Goal: Navigation & Orientation: Find specific page/section

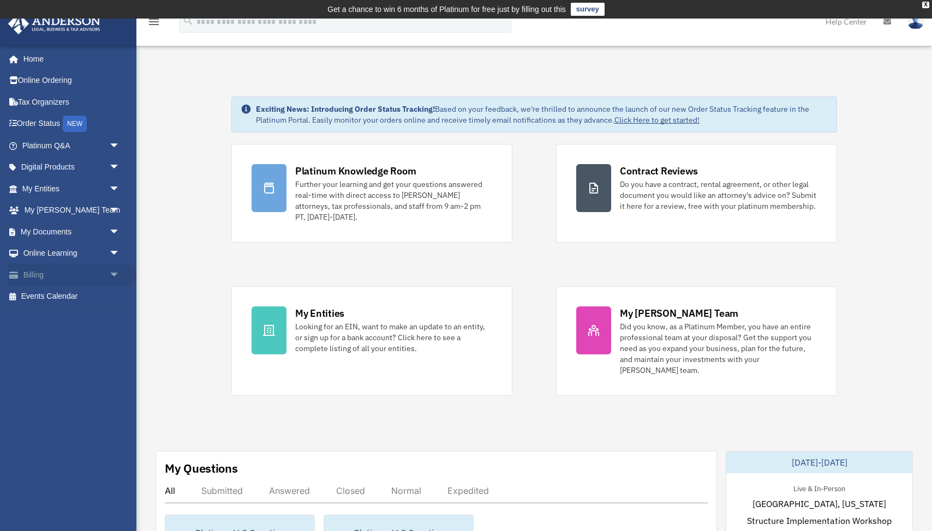
click at [39, 279] on link "Billing arrow_drop_down" at bounding box center [72, 275] width 129 height 22
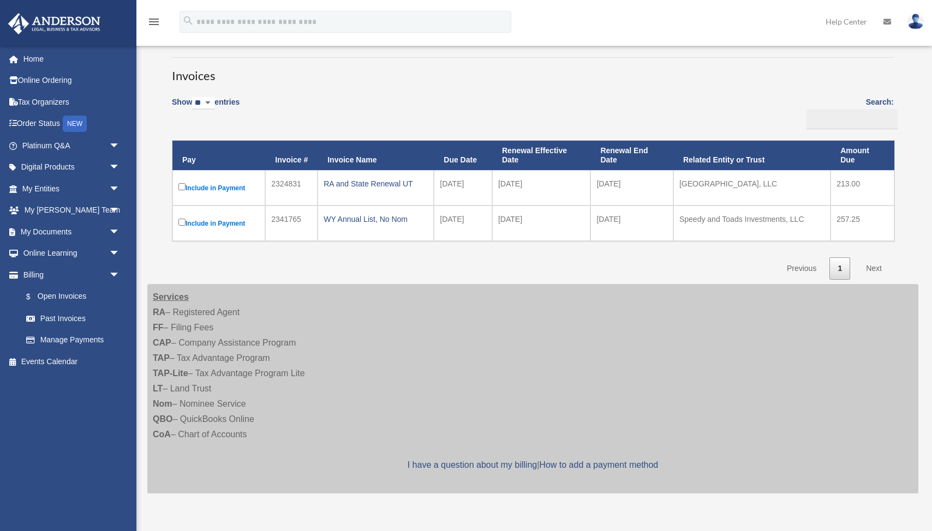
scroll to position [81, 0]
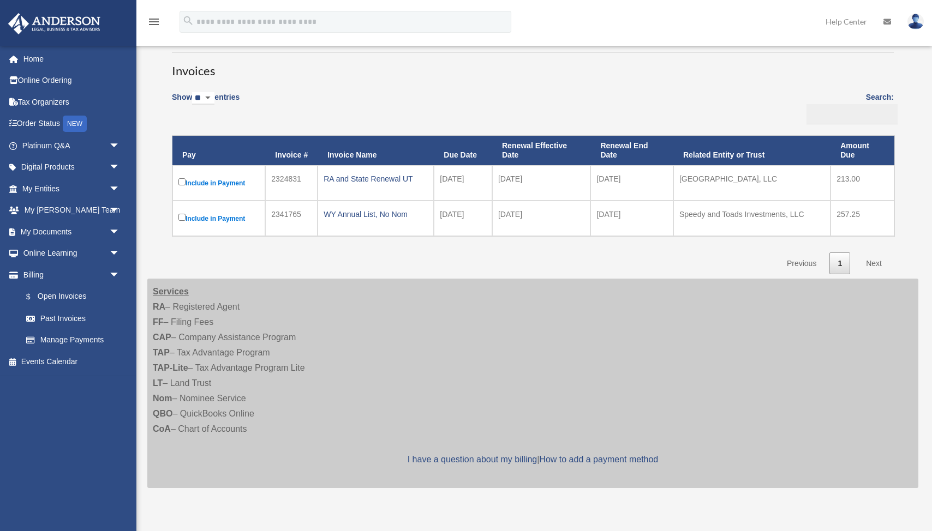
click at [873, 263] on link "Next" at bounding box center [873, 264] width 32 height 22
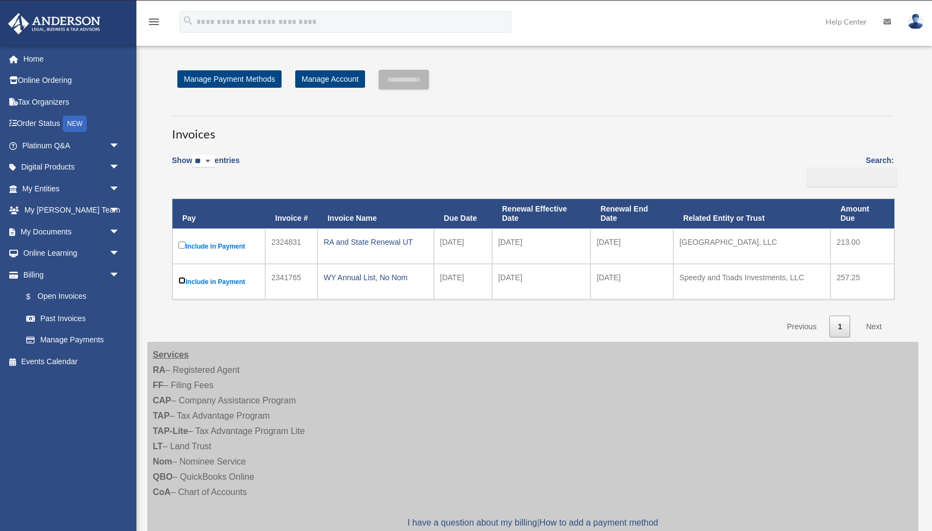
scroll to position [0, 0]
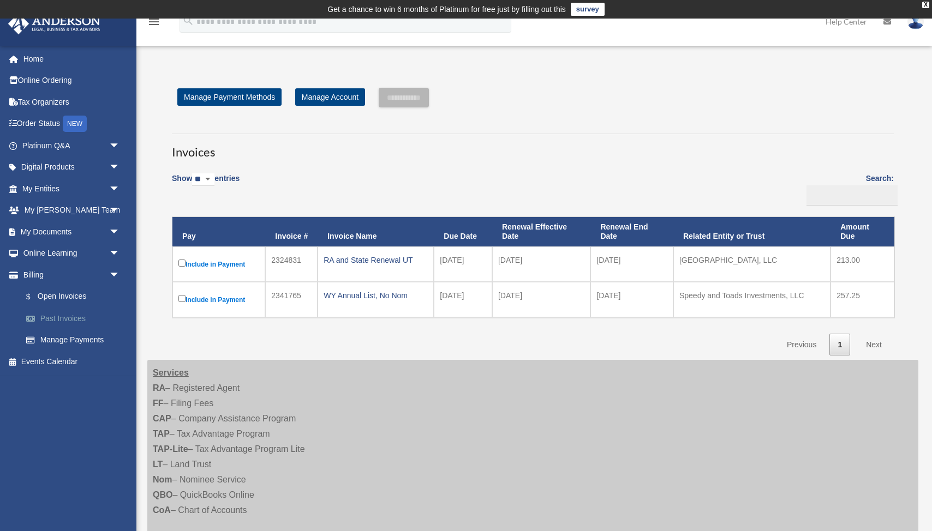
click at [72, 319] on link "Past Invoices" at bounding box center [75, 319] width 121 height 22
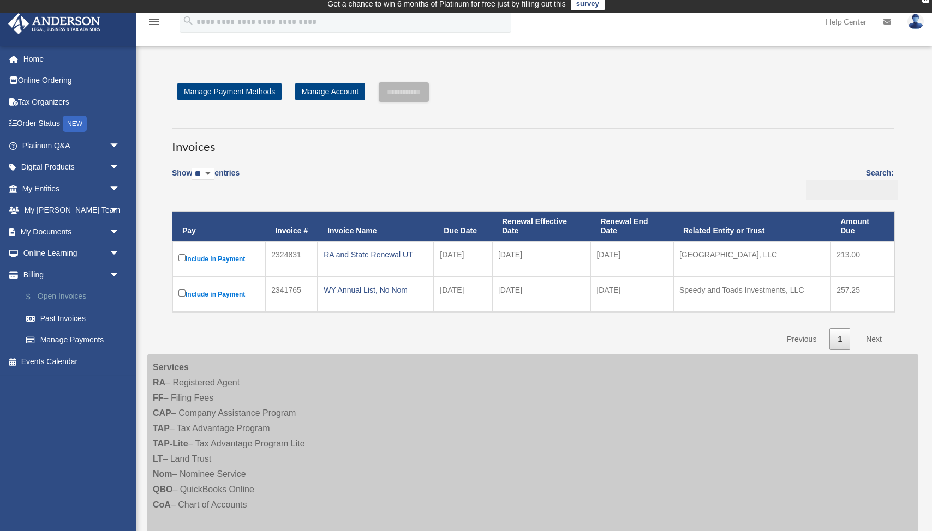
click at [69, 301] on link "$ Open Invoices" at bounding box center [75, 297] width 121 height 22
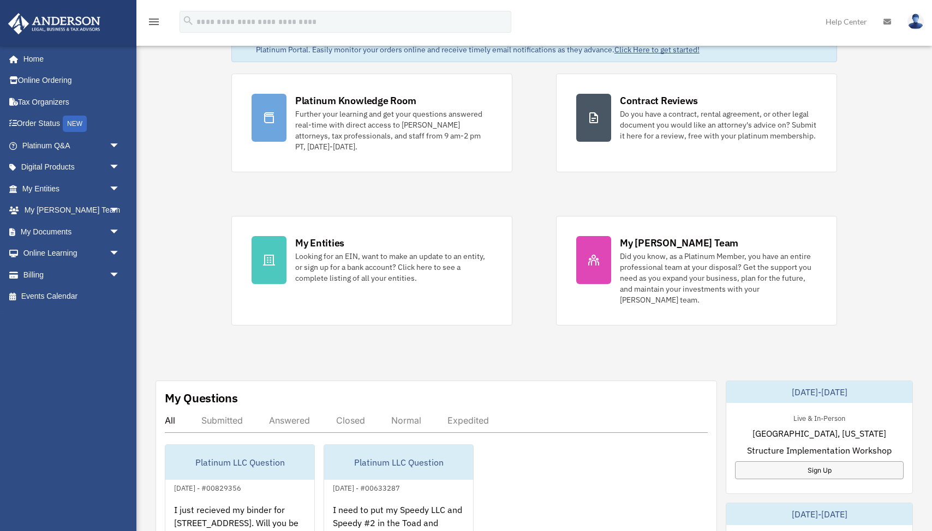
scroll to position [73, 0]
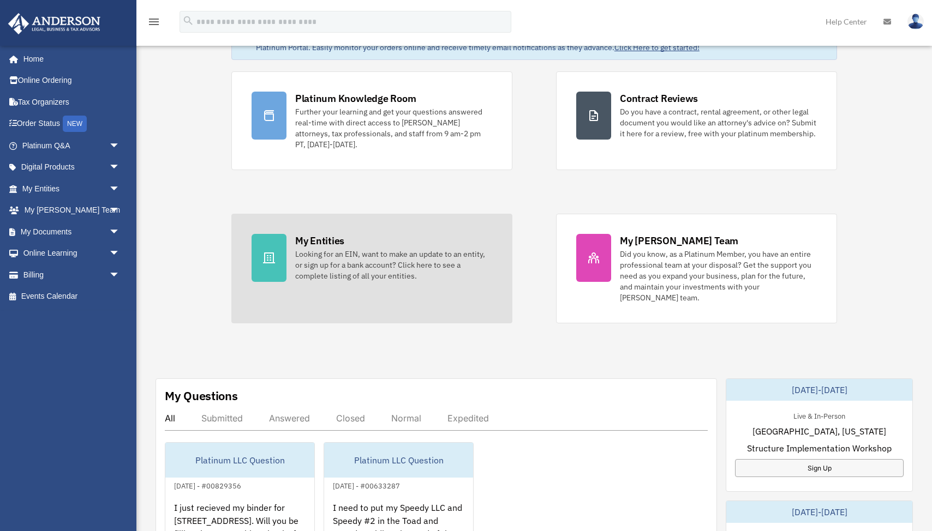
click at [312, 243] on div "My Entities" at bounding box center [319, 241] width 49 height 14
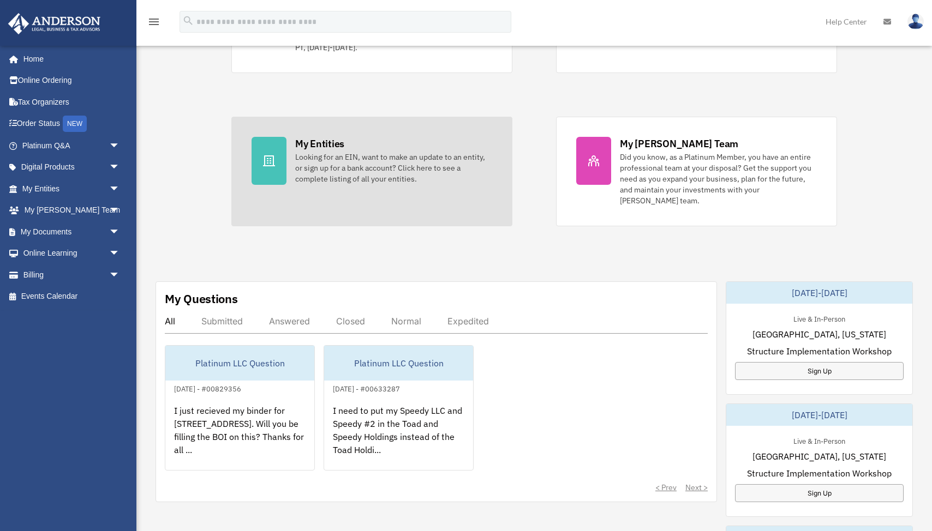
scroll to position [172, 0]
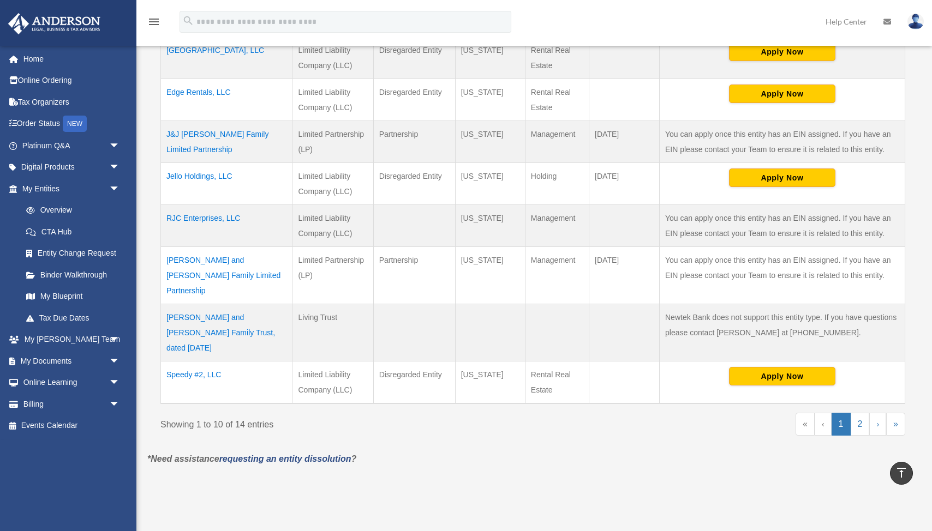
scroll to position [379, 0]
click at [862, 413] on link "2" at bounding box center [859, 424] width 19 height 23
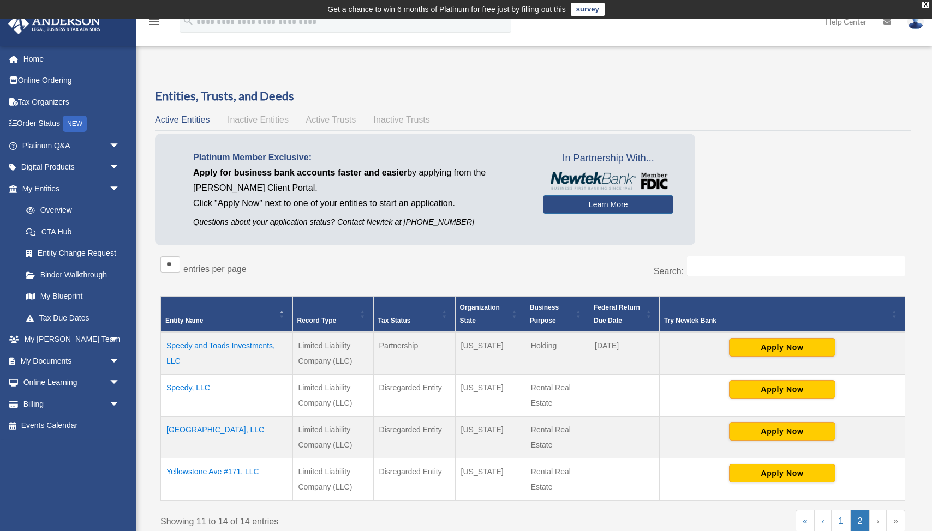
scroll to position [3, 0]
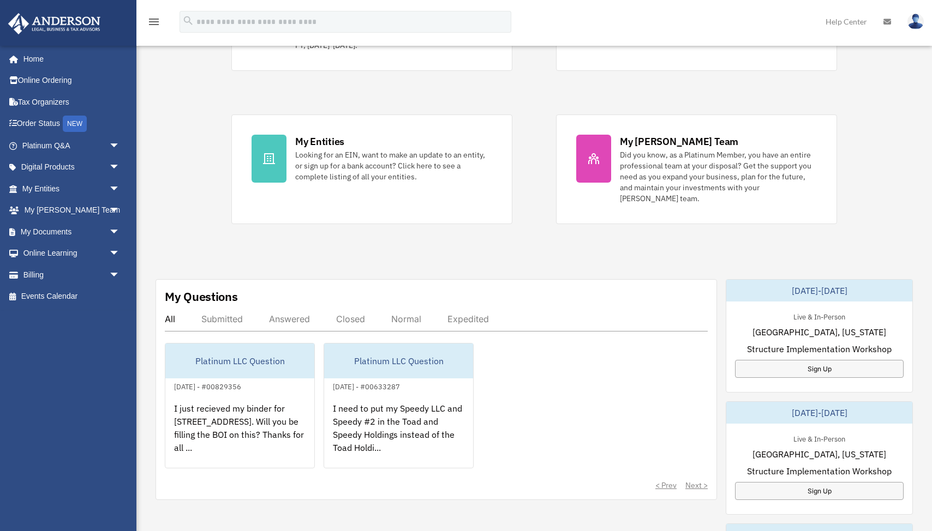
scroll to position [172, 0]
